Goal: Task Accomplishment & Management: Use online tool/utility

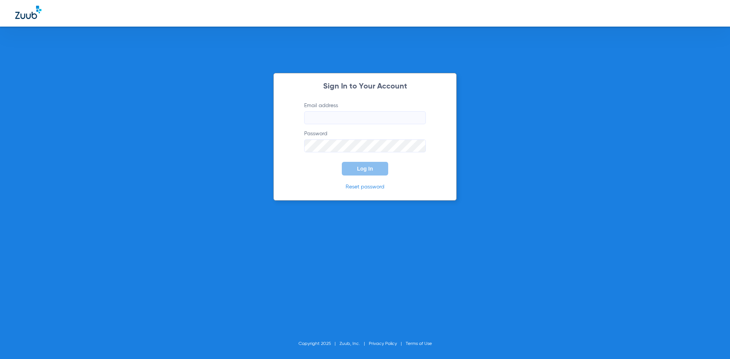
type input "office@rolfedentistry.com"
click at [362, 171] on span "Log In" at bounding box center [365, 169] width 16 height 6
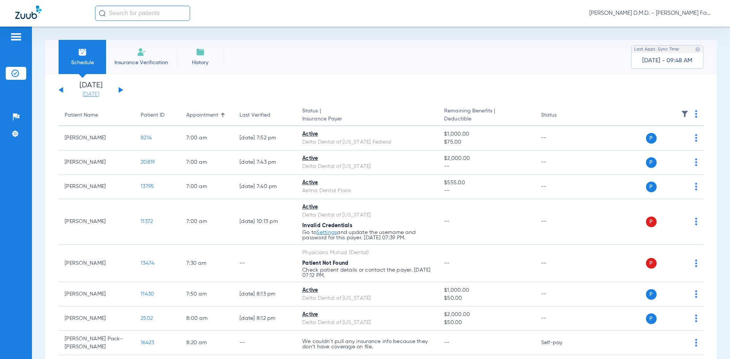
click at [96, 97] on link "[DATE]" at bounding box center [91, 95] width 46 height 8
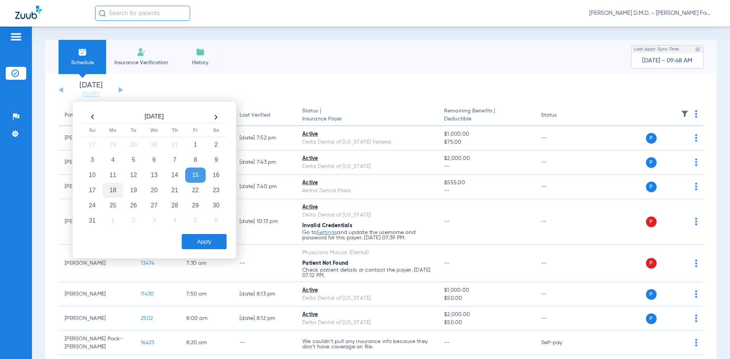
click at [114, 188] on td "18" at bounding box center [113, 190] width 21 height 15
click at [193, 242] on button "Apply" at bounding box center [204, 241] width 45 height 15
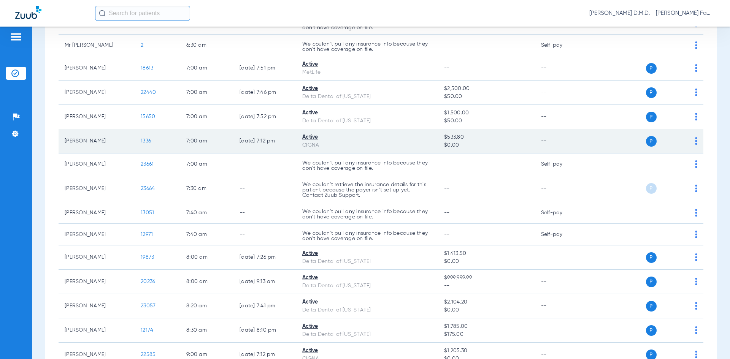
scroll to position [114, 0]
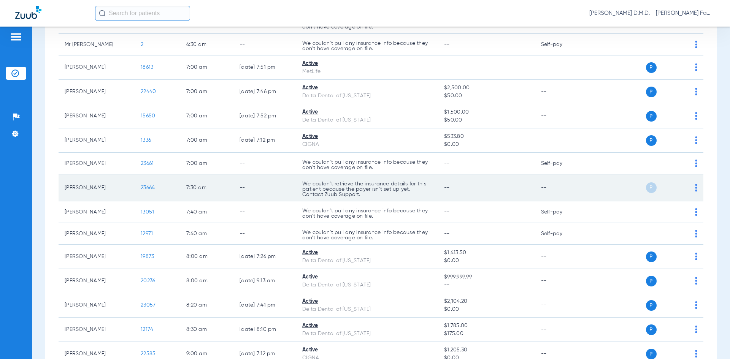
click at [146, 189] on span "23664" at bounding box center [148, 187] width 14 height 5
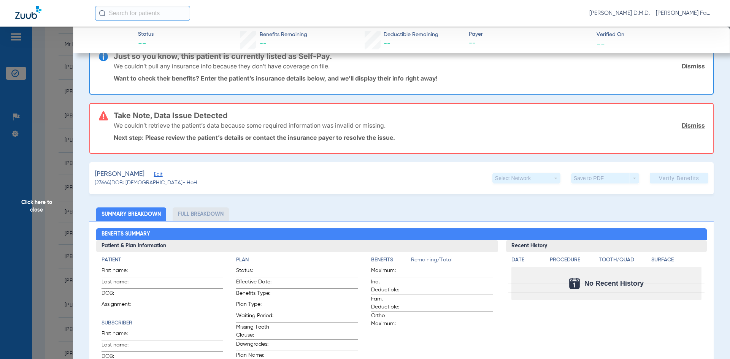
scroll to position [0, 0]
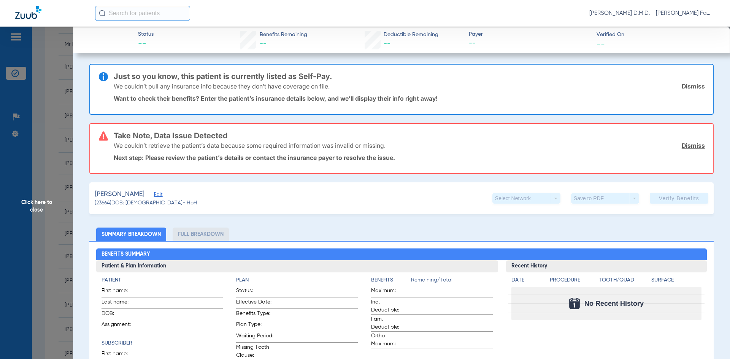
click at [38, 207] on span "Click here to close" at bounding box center [36, 206] width 73 height 359
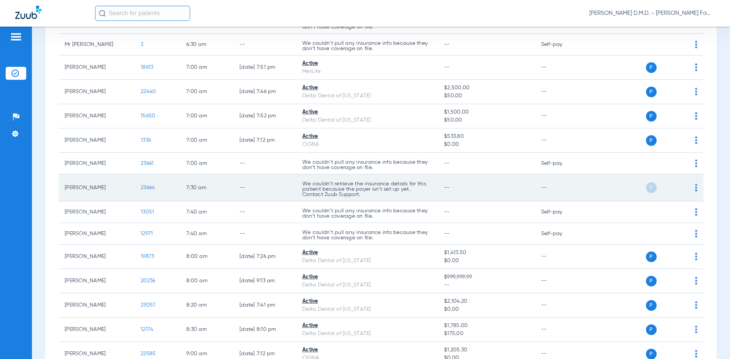
click at [695, 188] on img at bounding box center [696, 188] width 2 height 8
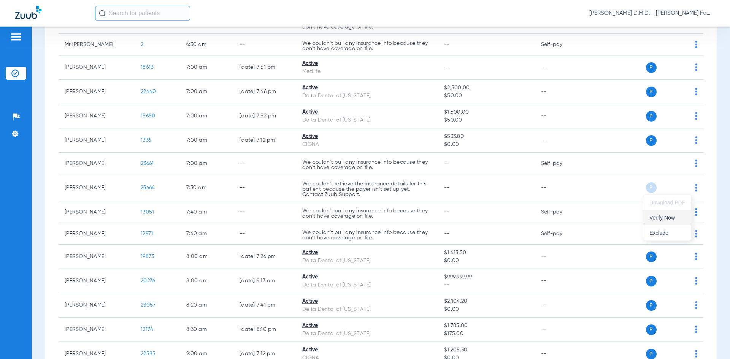
click at [673, 217] on span "Verify Now" at bounding box center [668, 217] width 36 height 5
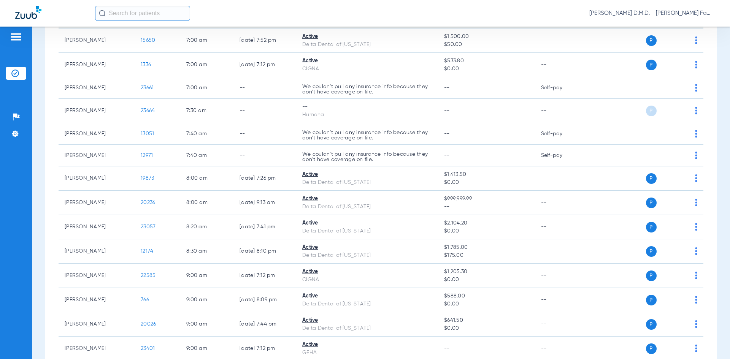
scroll to position [190, 0]
